Goal: Information Seeking & Learning: Learn about a topic

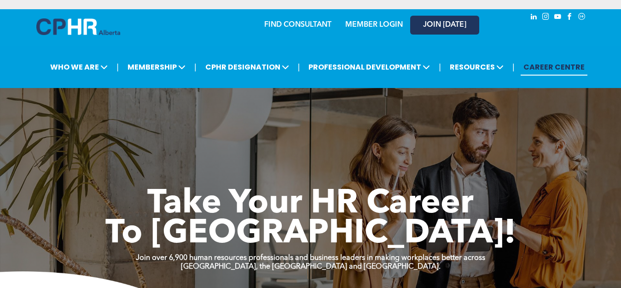
click at [432, 21] on span "JOIN [DATE]" at bounding box center [444, 25] width 43 height 9
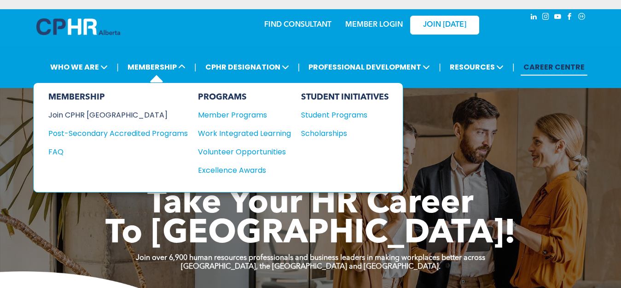
click at [98, 109] on div "Join CPHR [GEOGRAPHIC_DATA]" at bounding box center [111, 115] width 126 height 12
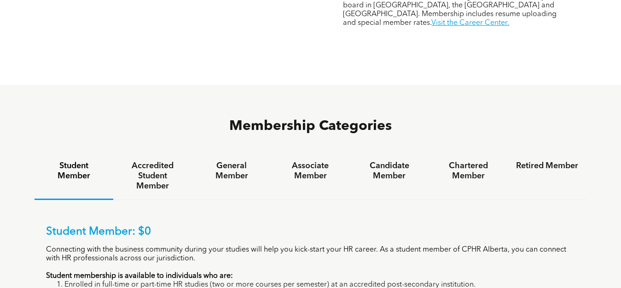
scroll to position [552, 0]
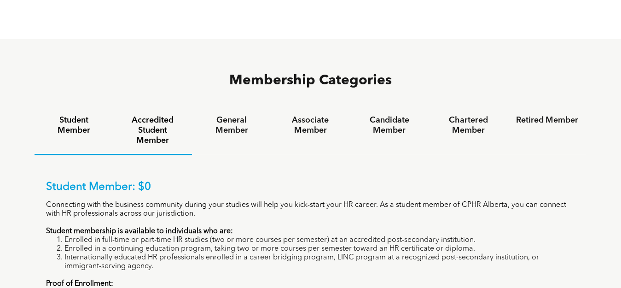
click at [154, 115] on h4 "Accredited Student Member" at bounding box center [152, 130] width 62 height 30
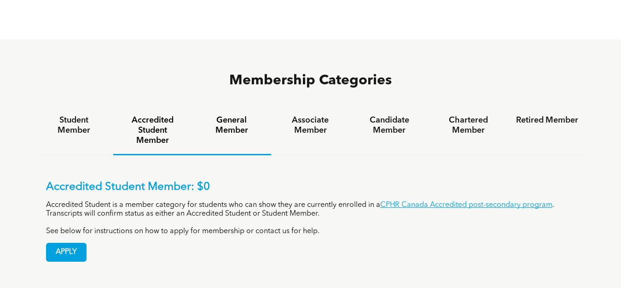
click at [211, 115] on h4 "General Member" at bounding box center [231, 125] width 62 height 20
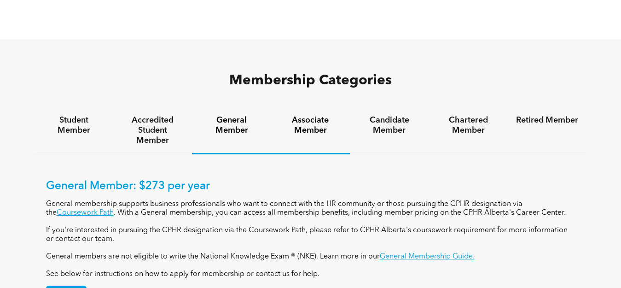
click at [324, 115] on h4 "Associate Member" at bounding box center [310, 125] width 62 height 20
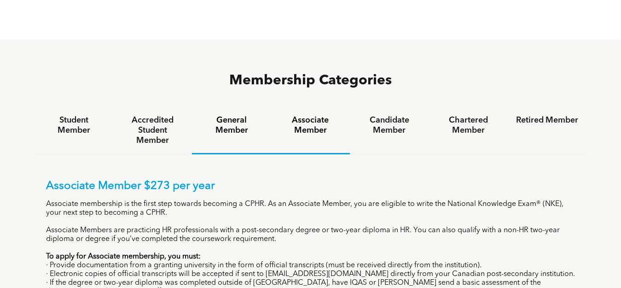
click at [221, 115] on h4 "General Member" at bounding box center [231, 125] width 62 height 20
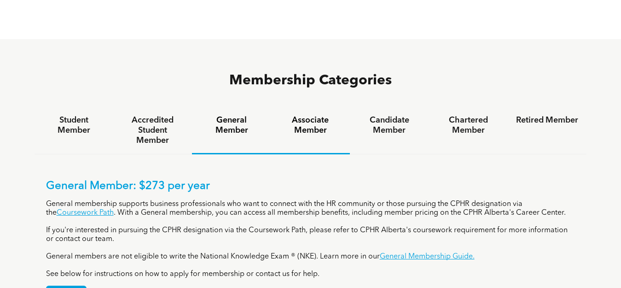
click at [307, 115] on h4 "Associate Member" at bounding box center [310, 125] width 62 height 20
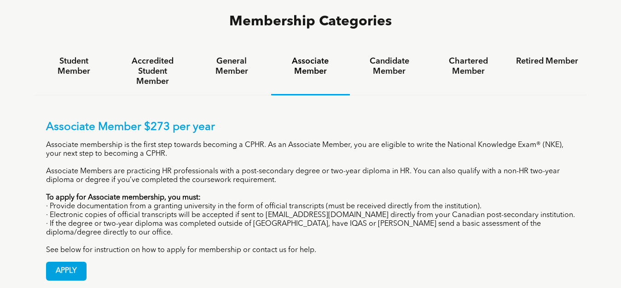
scroll to position [619, 0]
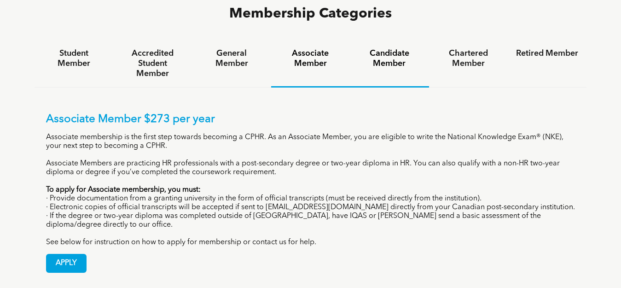
click at [390, 48] on h4 "Candidate Member" at bounding box center [389, 58] width 62 height 20
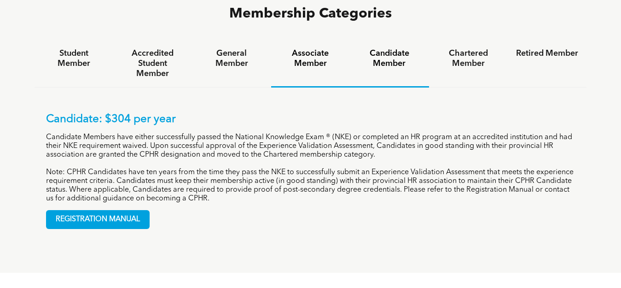
click at [304, 48] on h4 "Associate Member" at bounding box center [310, 58] width 62 height 20
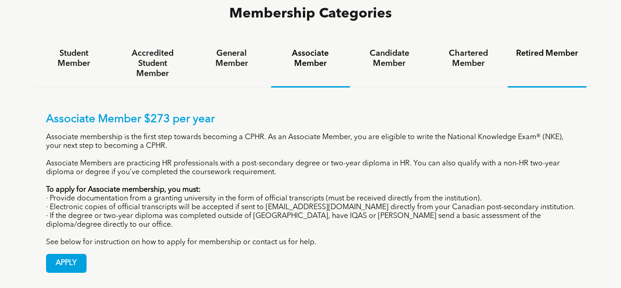
click at [542, 48] on h4 "Retired Member" at bounding box center [547, 53] width 62 height 10
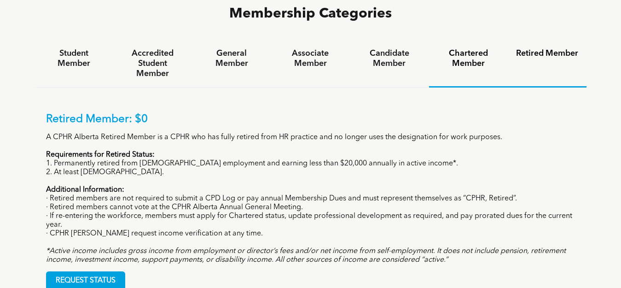
click at [473, 48] on h4 "Chartered Member" at bounding box center [468, 58] width 62 height 20
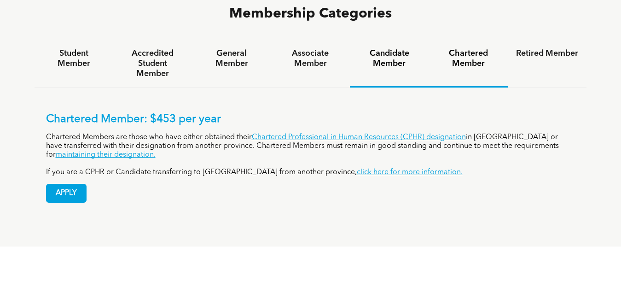
click at [385, 48] on h4 "Candidate Member" at bounding box center [389, 58] width 62 height 20
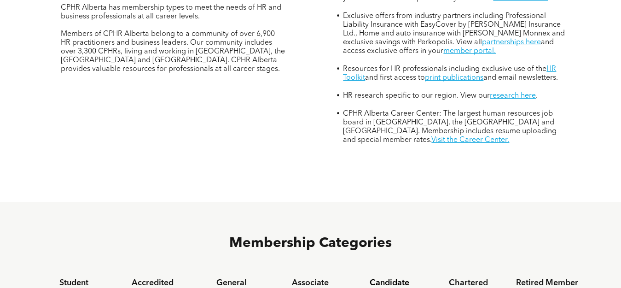
scroll to position [389, 0]
